Goal: Complete application form

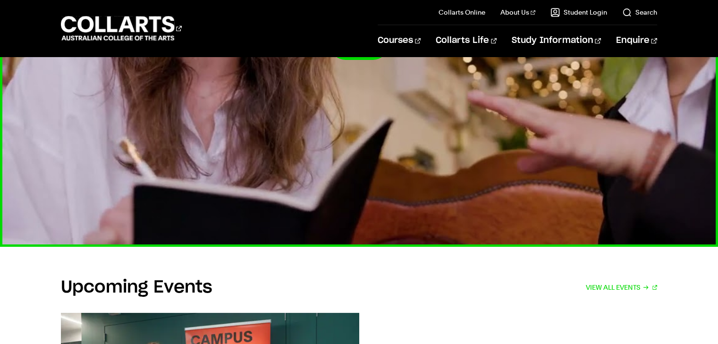
scroll to position [1558, 0]
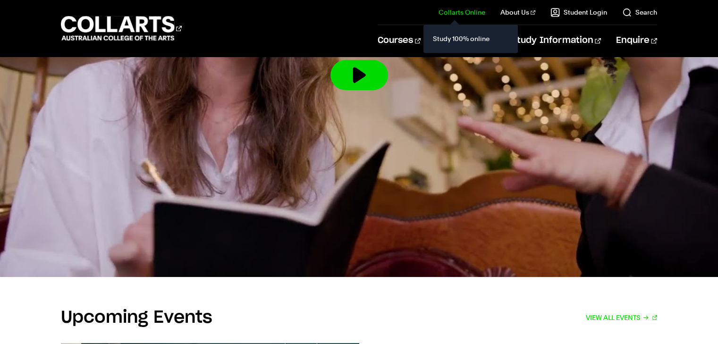
click at [469, 14] on link "Collarts Online" at bounding box center [462, 12] width 47 height 9
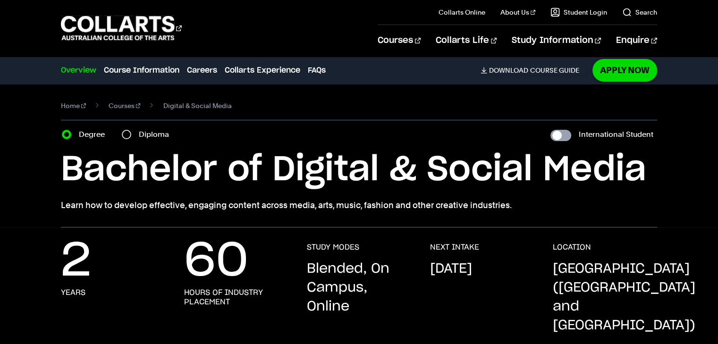
click at [567, 135] on input "International Student" at bounding box center [561, 135] width 21 height 11
checkbox input "true"
click at [561, 133] on input "International Student" at bounding box center [561, 135] width 21 height 11
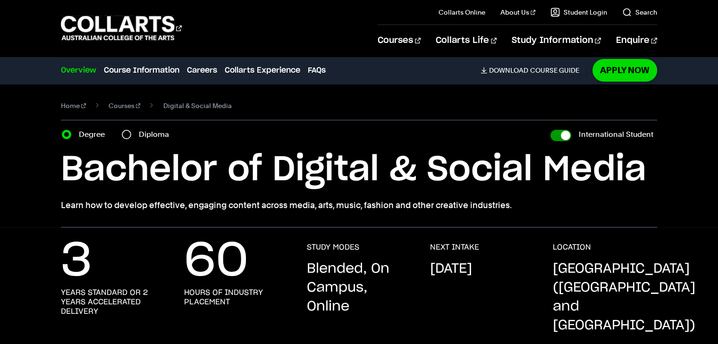
checkbox input "false"
click at [561, 133] on input "International Student" at bounding box center [561, 135] width 21 height 11
checkbox input "true"
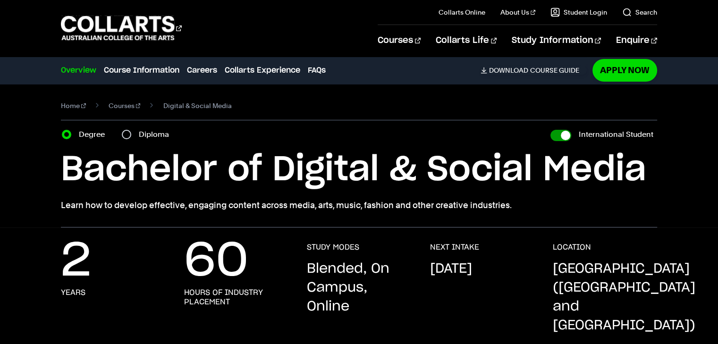
checkbox input "true"
click at [561, 133] on input "International Student" at bounding box center [561, 135] width 21 height 11
checkbox input "false"
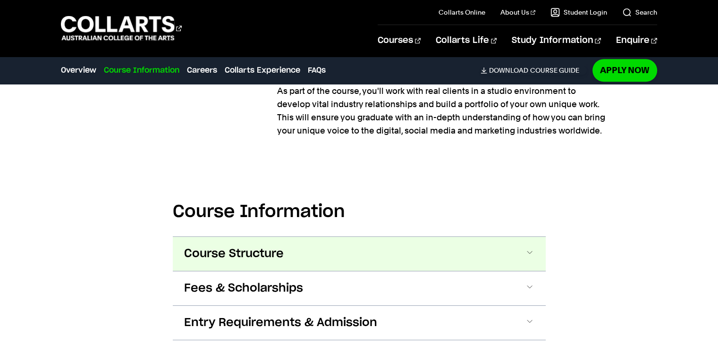
scroll to position [992, 0]
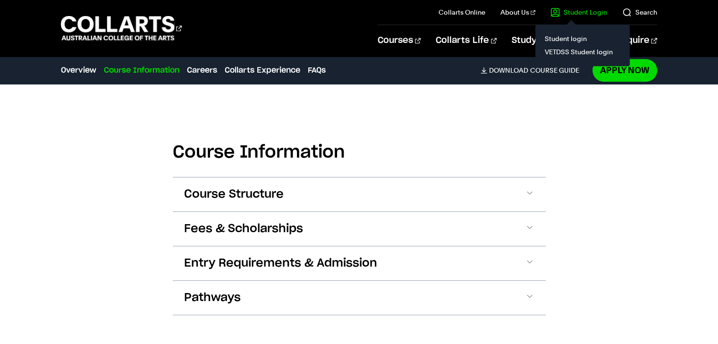
click at [580, 16] on link "Student Login" at bounding box center [579, 12] width 57 height 9
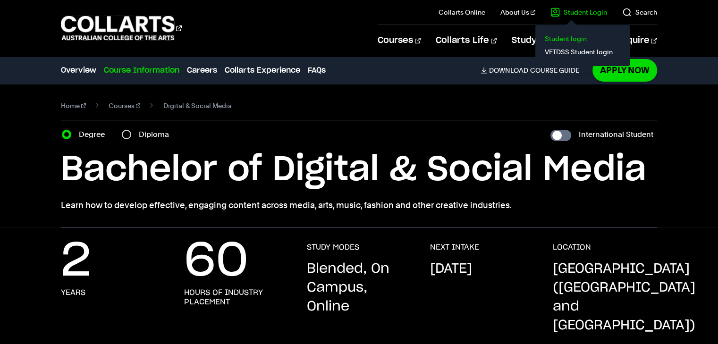
click at [567, 39] on link "Student login" at bounding box center [582, 38] width 79 height 13
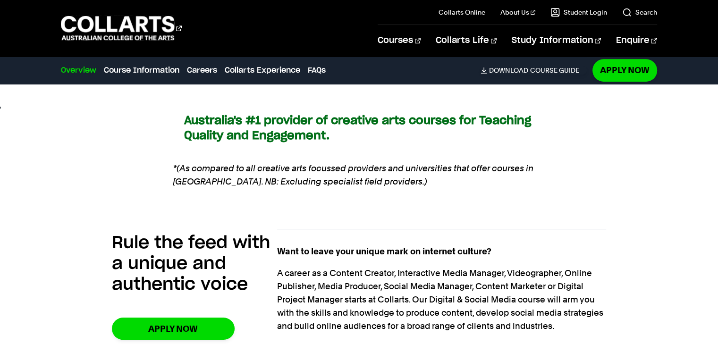
scroll to position [708, 0]
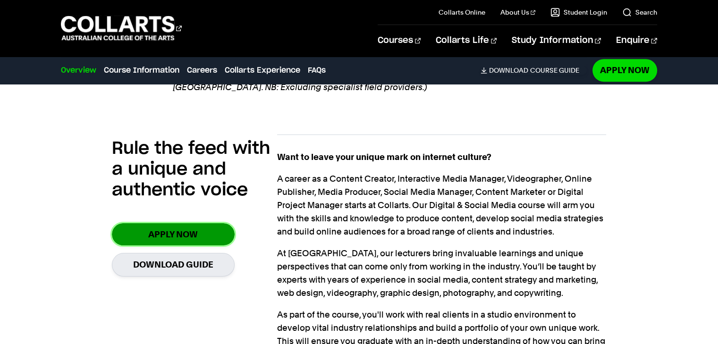
click at [197, 223] on link "Apply Now" at bounding box center [173, 234] width 123 height 22
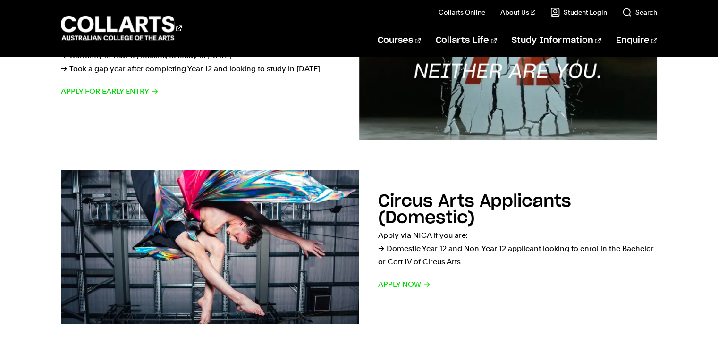
scroll to position [423, 0]
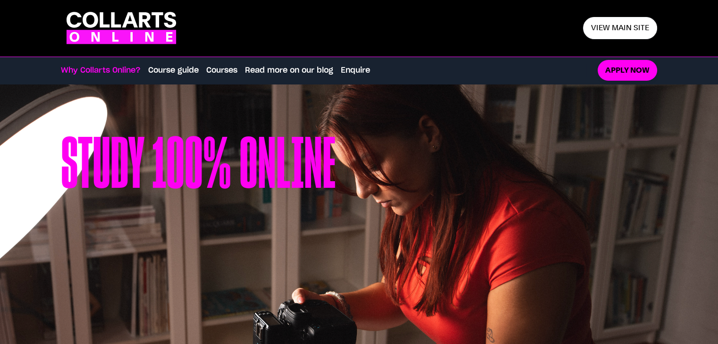
click at [513, 134] on div "Study 100% online" at bounding box center [359, 221] width 596 height 274
click at [622, 74] on link "Apply now" at bounding box center [627, 70] width 59 height 21
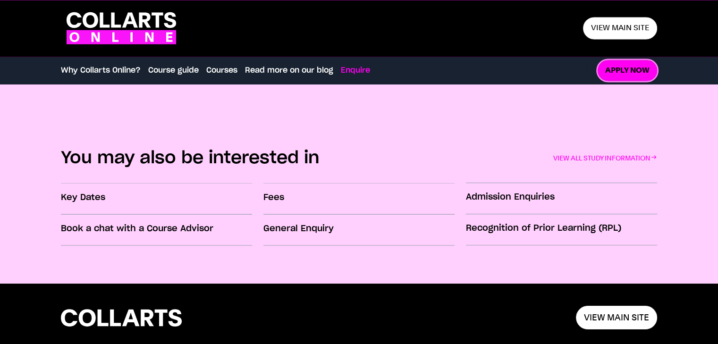
scroll to position [1660, 0]
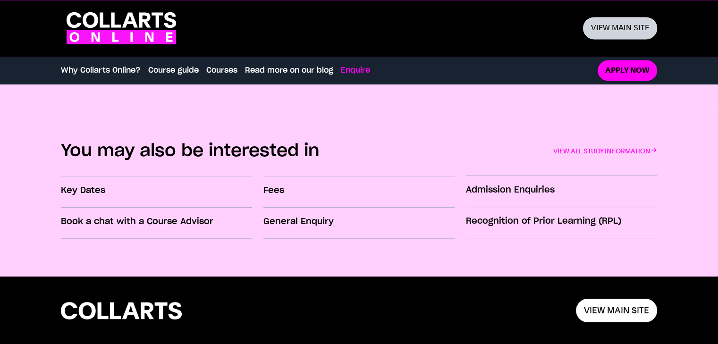
click at [619, 30] on link "View main site" at bounding box center [620, 28] width 74 height 22
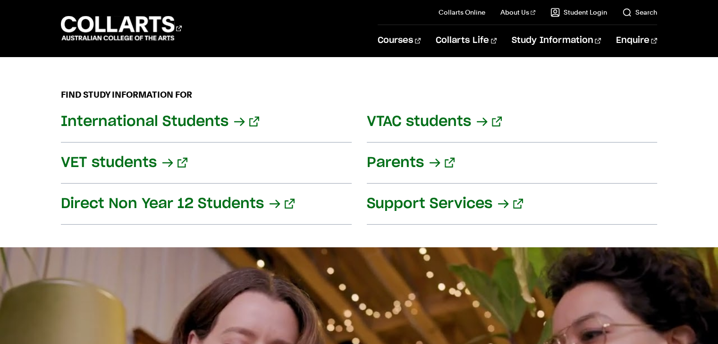
scroll to position [1180, 0]
